Goal: Task Accomplishment & Management: Use online tool/utility

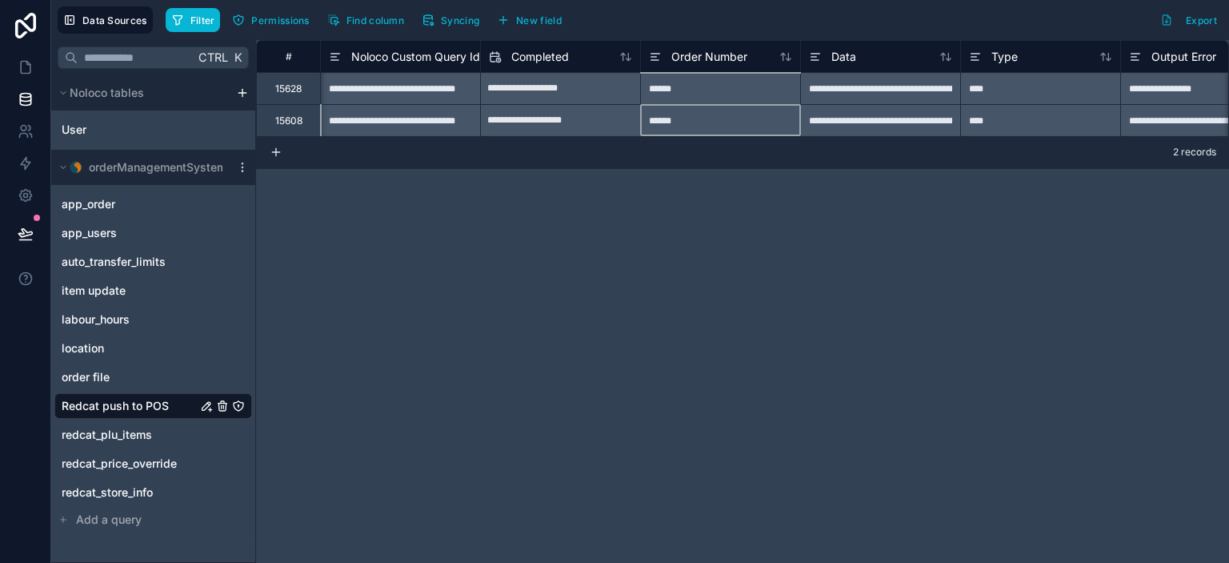
scroll to position [0, 158]
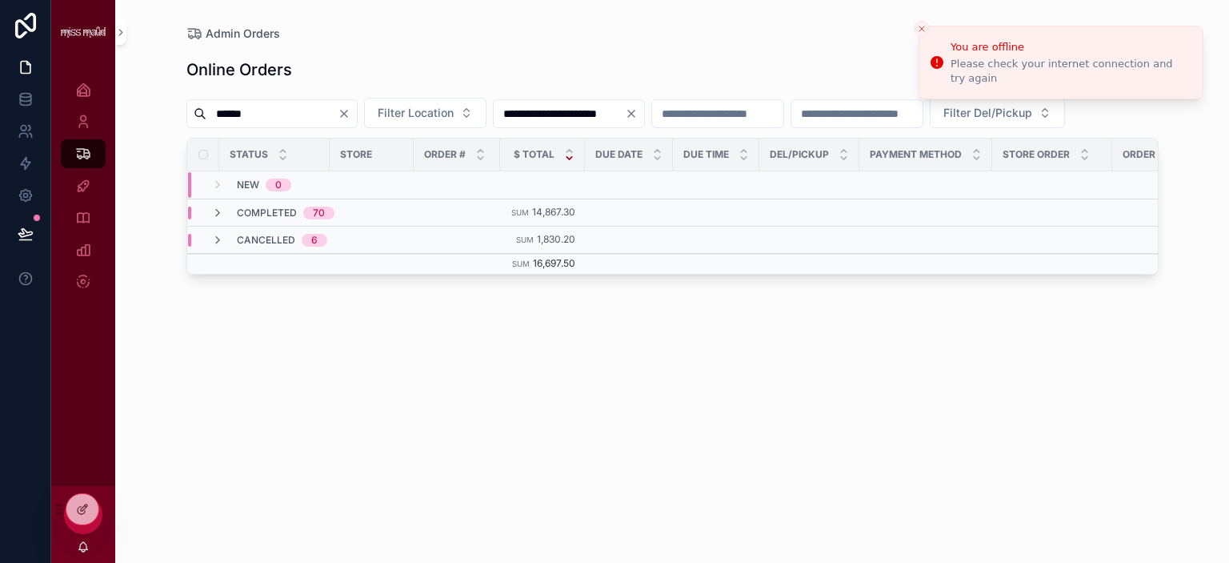
type input "******"
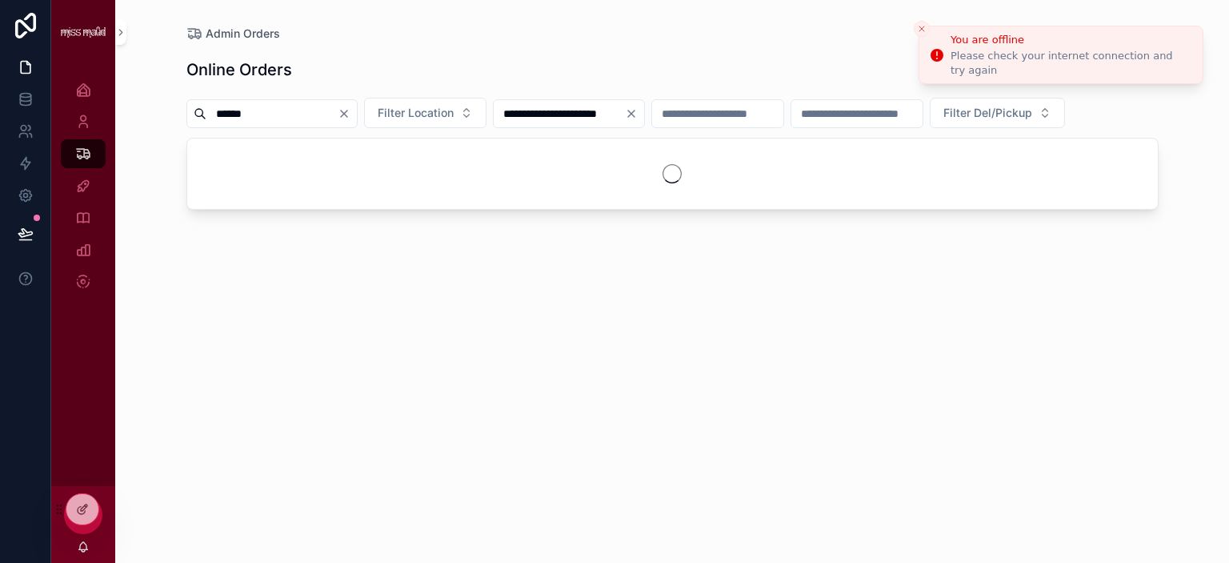
click at [924, 28] on icon "Close toast" at bounding box center [922, 29] width 10 height 10
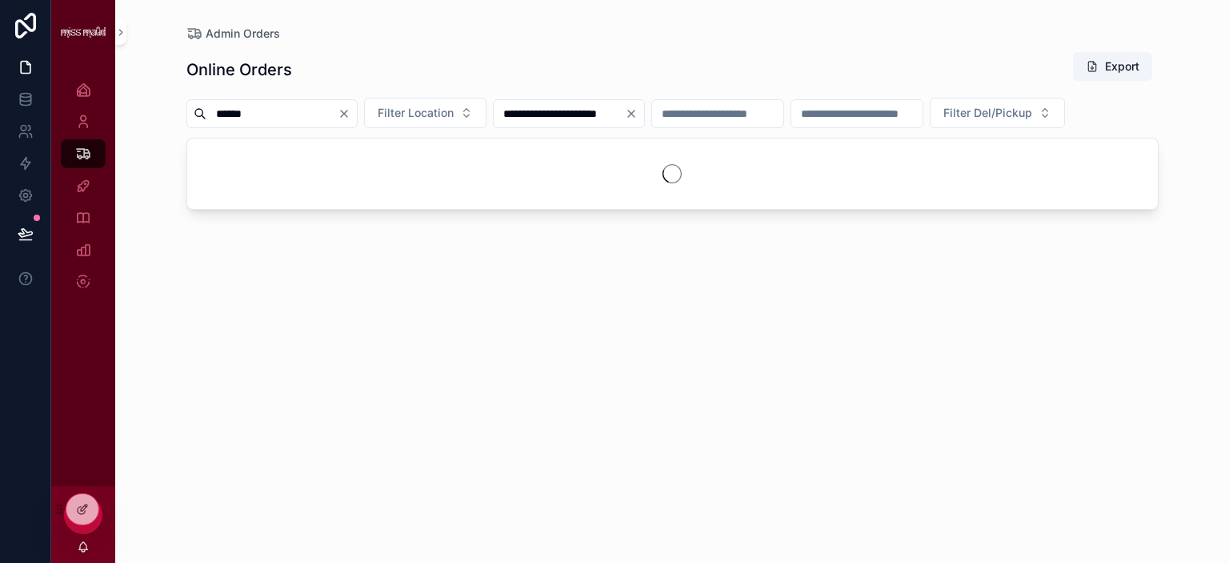
click at [638, 112] on icon "Clear" at bounding box center [631, 113] width 13 height 13
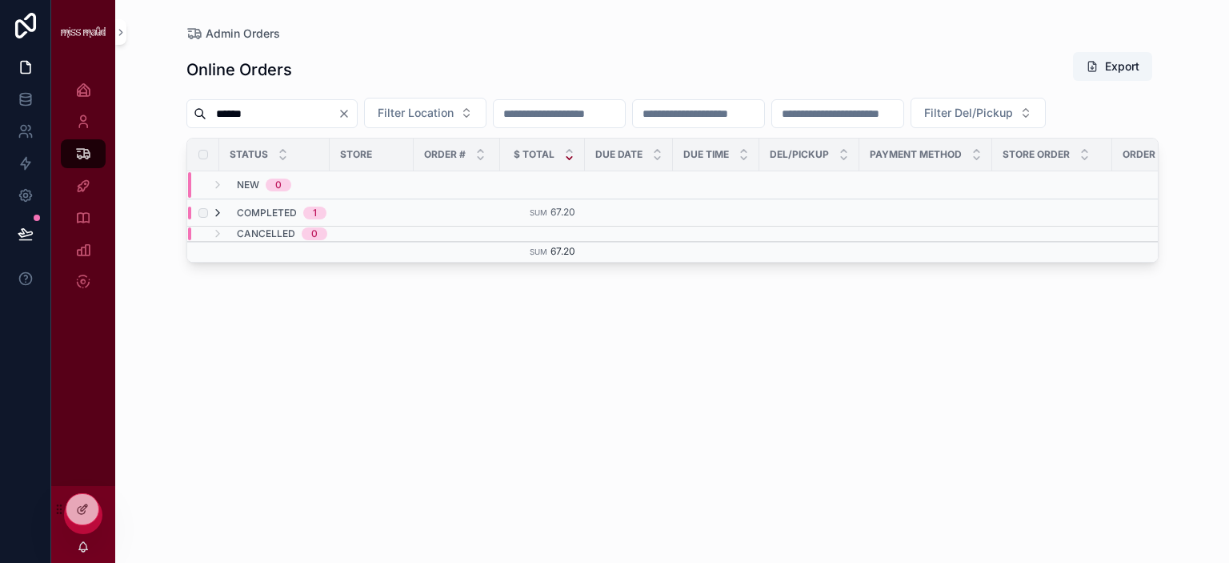
click at [216, 219] on icon "scrollable content" at bounding box center [217, 212] width 13 height 13
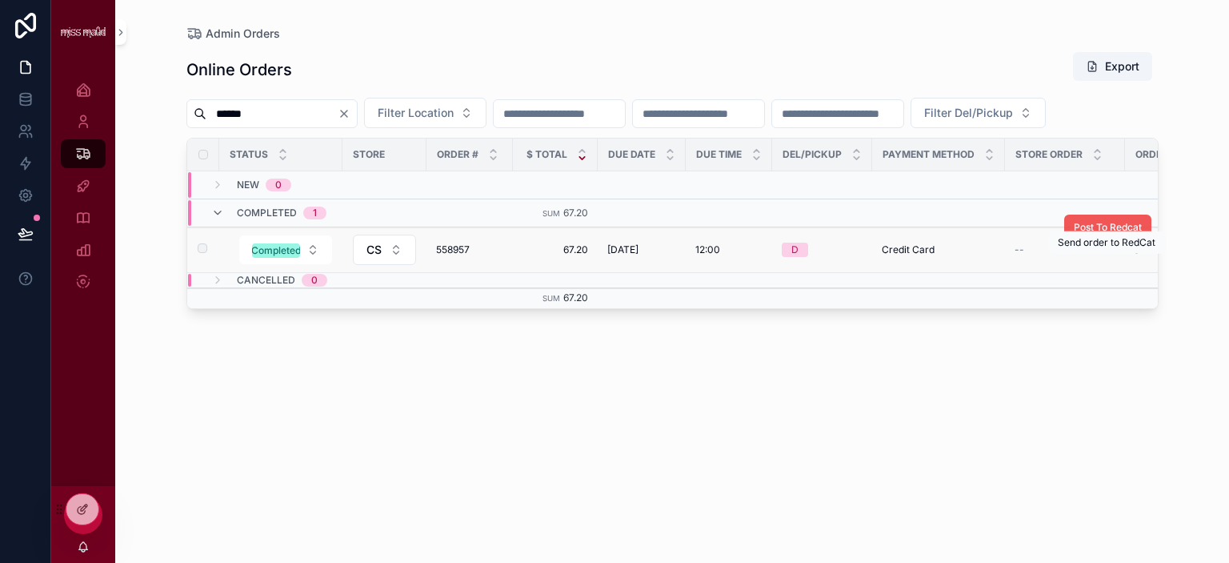
click at [1097, 234] on span "Post To Redcat" at bounding box center [1108, 227] width 68 height 13
click at [581, 118] on input "scrollable content" at bounding box center [559, 113] width 131 height 22
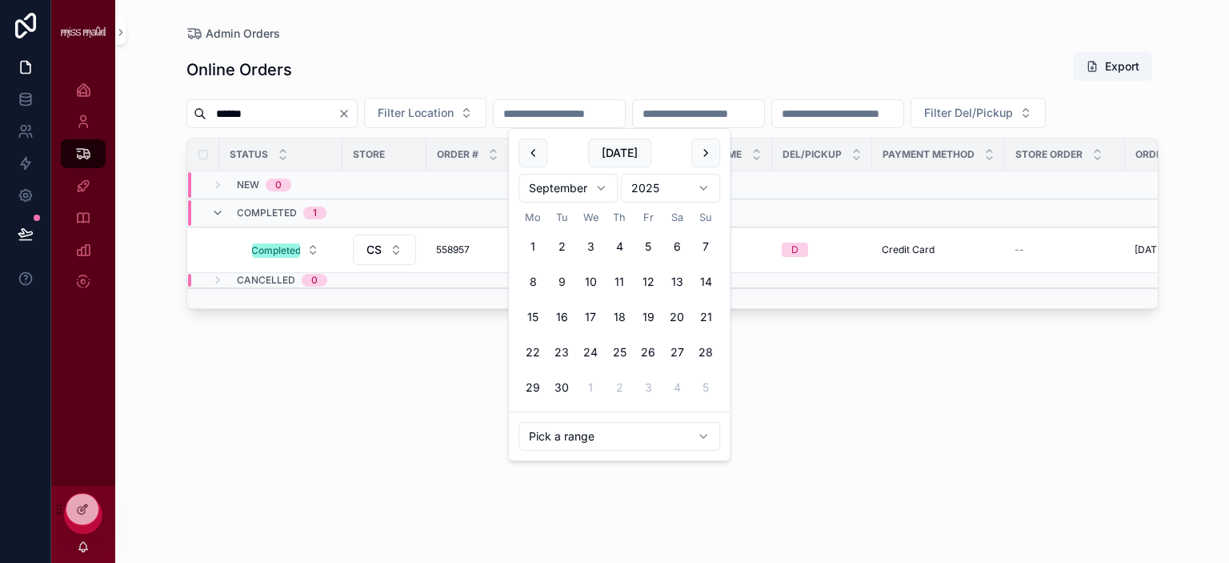
drag, startPoint x: 389, startPoint y: 115, endPoint x: 380, endPoint y: 117, distance: 8.9
click at [351, 116] on icon "Clear" at bounding box center [344, 113] width 13 height 13
